Goal: Obtain resource: Download file/media

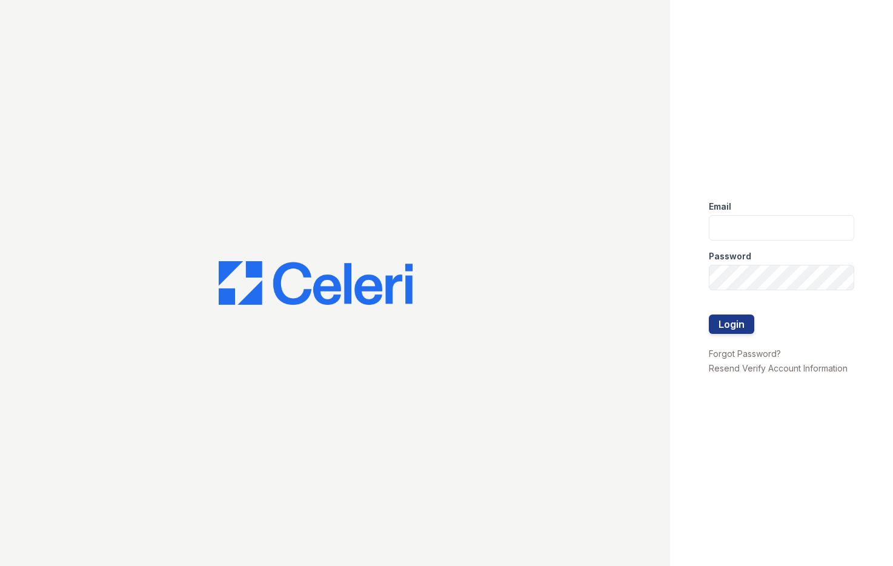
type input "[EMAIL_ADDRESS][DOMAIN_NAME]"
click at [716, 314] on div at bounding box center [781, 302] width 146 height 24
click at [720, 318] on button "Login" at bounding box center [730, 323] width 45 height 19
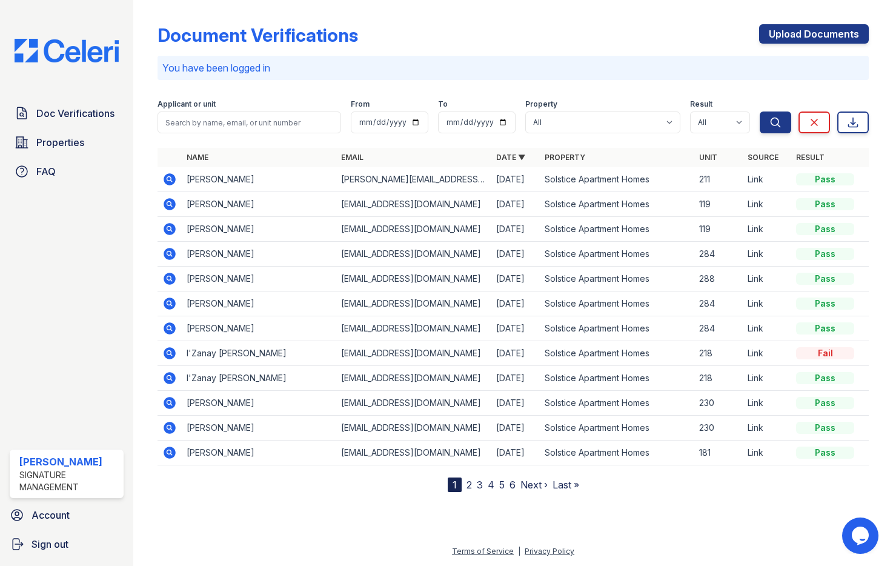
click at [167, 179] on icon at bounding box center [169, 179] width 15 height 15
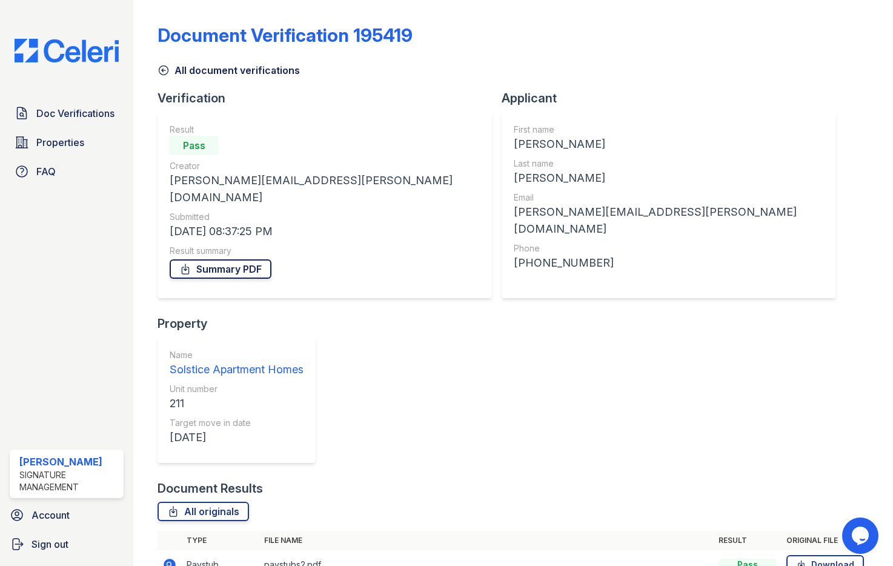
click at [240, 259] on link "Summary PDF" at bounding box center [221, 268] width 102 height 19
click at [847, 555] on link "Download" at bounding box center [825, 564] width 78 height 19
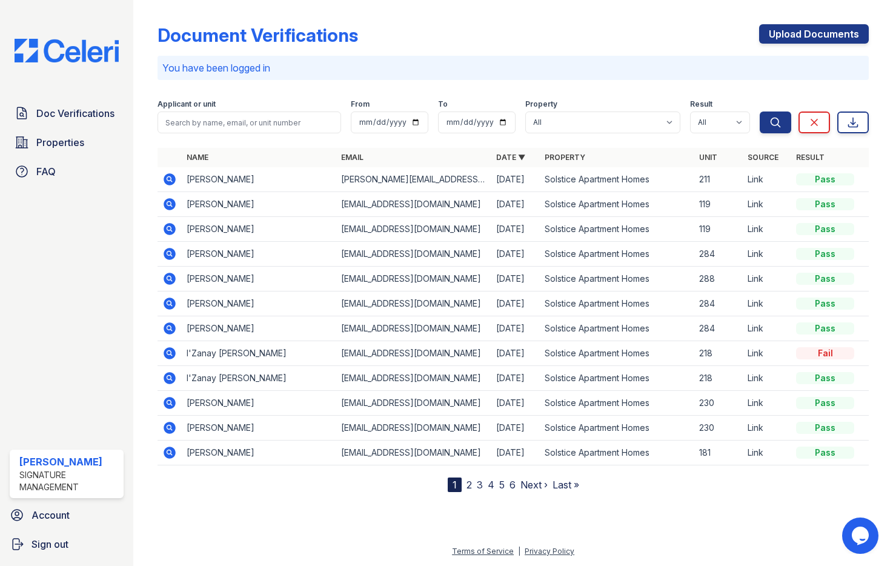
click at [169, 223] on icon at bounding box center [169, 229] width 15 height 15
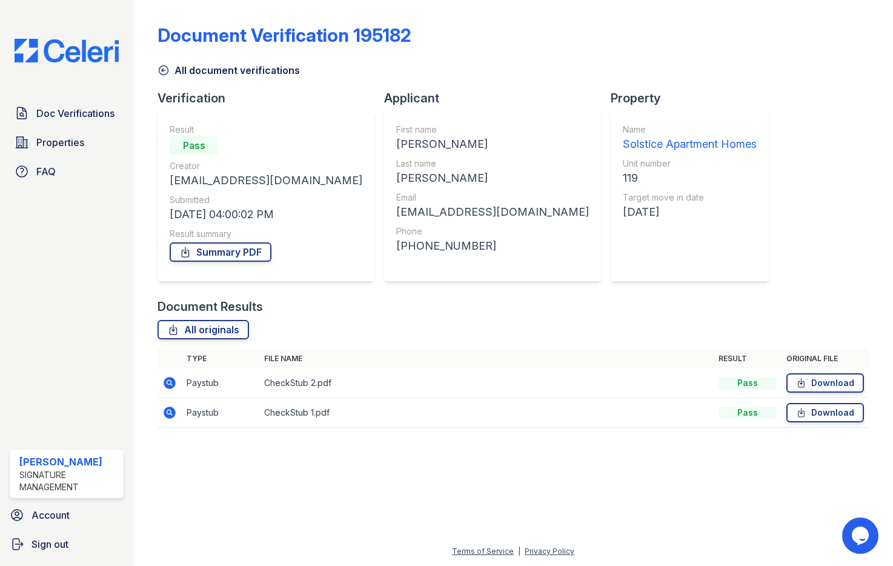
click at [754, 409] on div "Pass" at bounding box center [747, 412] width 58 height 12
click at [798, 409] on icon at bounding box center [801, 412] width 10 height 12
click at [813, 384] on link "Download" at bounding box center [825, 382] width 78 height 19
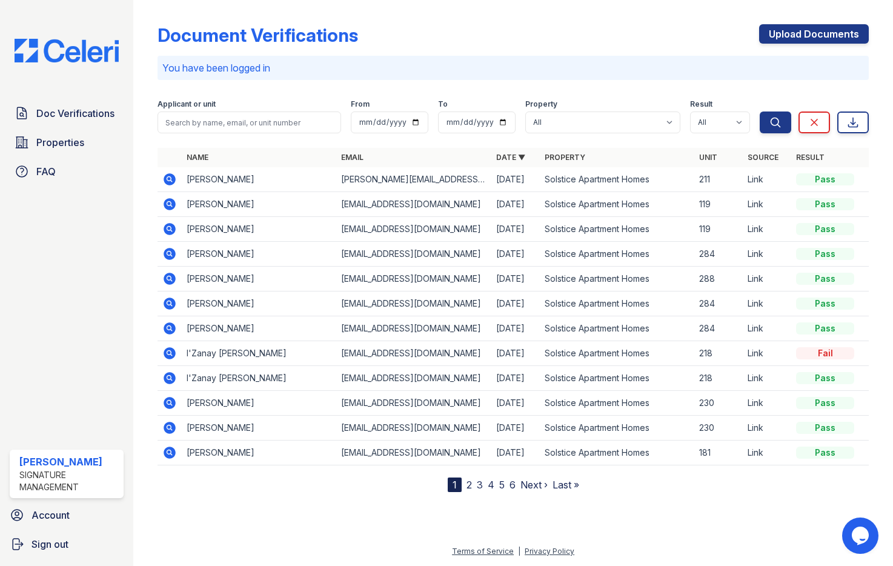
click at [171, 208] on icon at bounding box center [169, 204] width 12 height 12
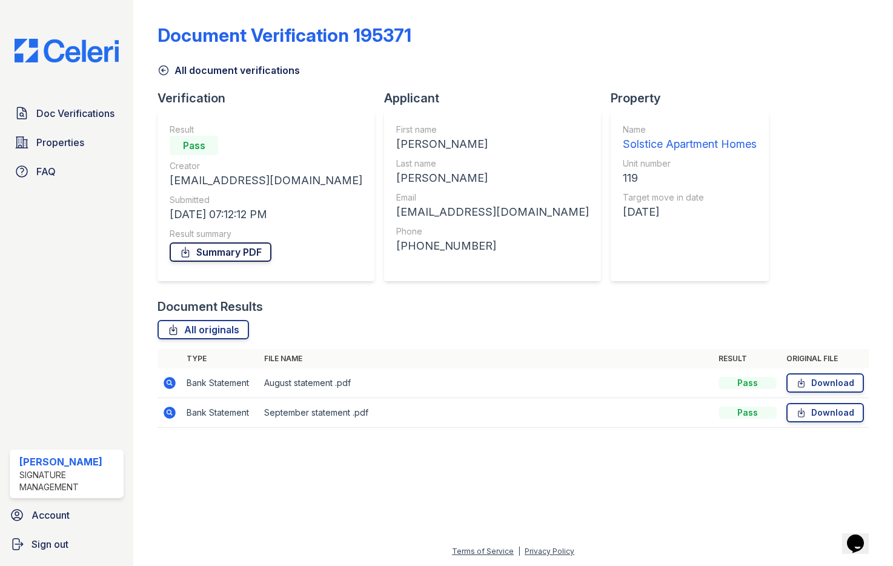
click at [239, 256] on link "Summary PDF" at bounding box center [221, 251] width 102 height 19
click at [804, 412] on icon at bounding box center [801, 412] width 10 height 12
click at [828, 380] on link "Download" at bounding box center [825, 382] width 78 height 19
